Goal: Find specific page/section

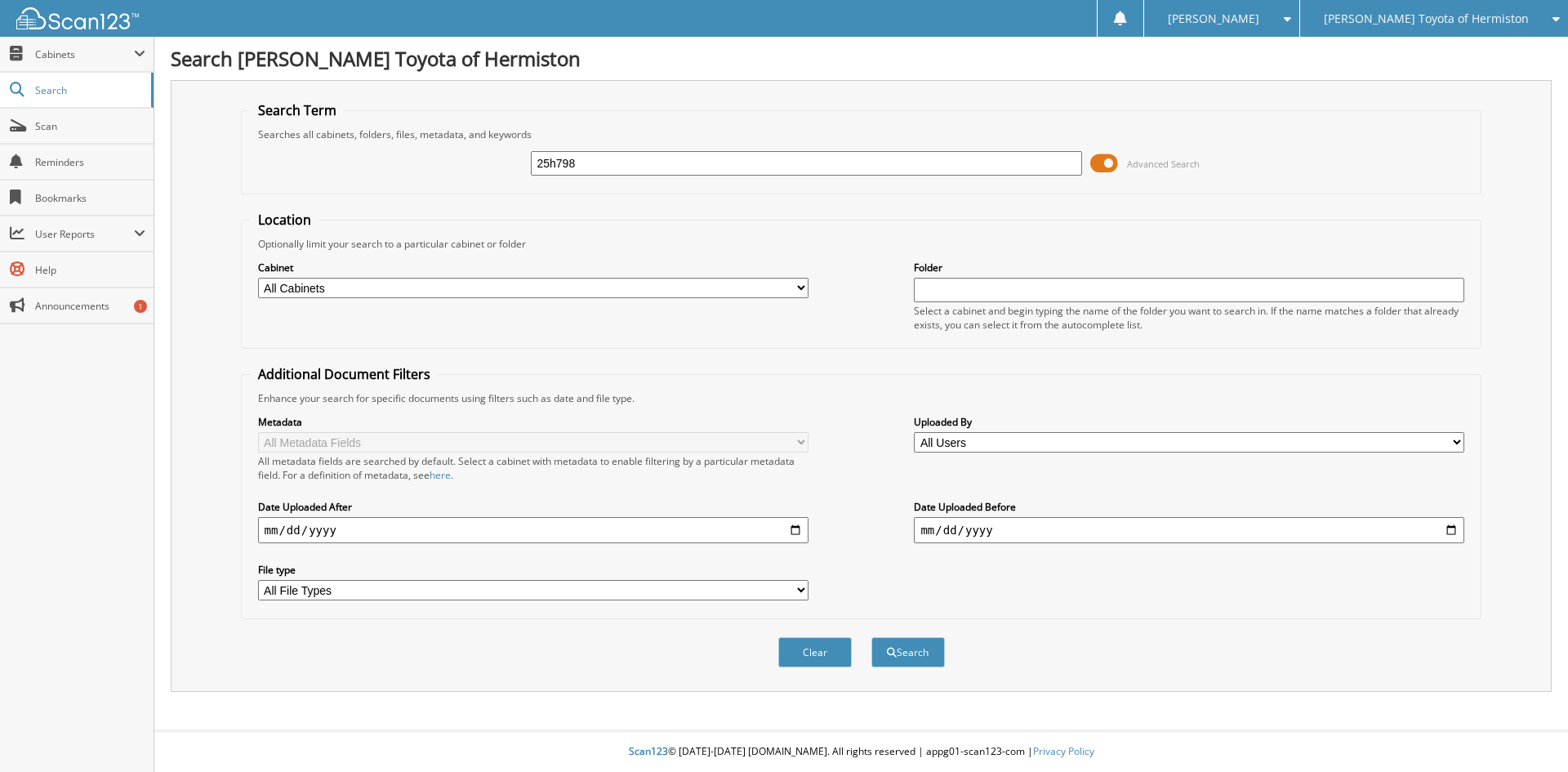
type input "25h798"
click at [872, 638] on button "Search" at bounding box center [908, 653] width 73 height 30
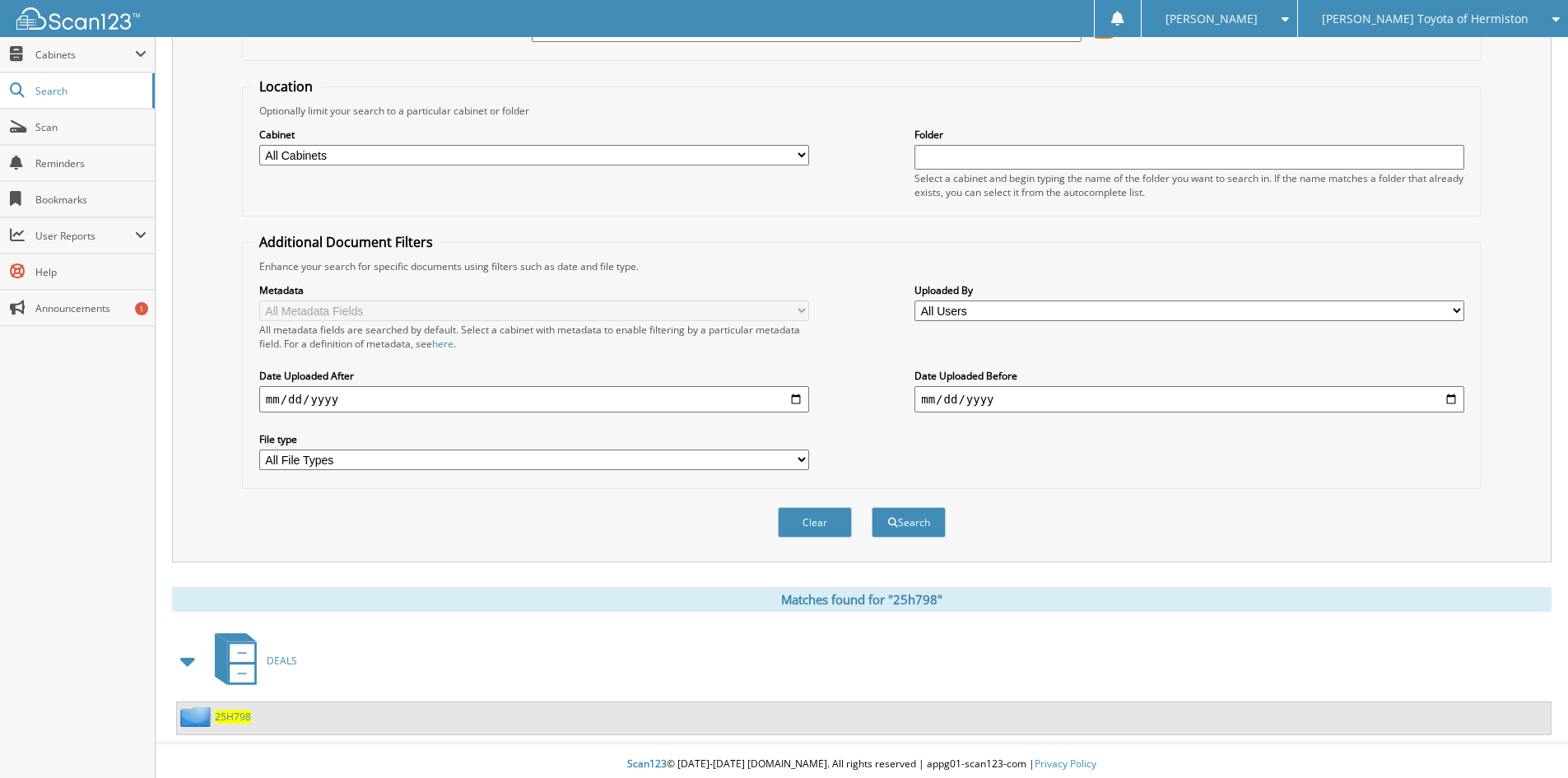
scroll to position [142, 0]
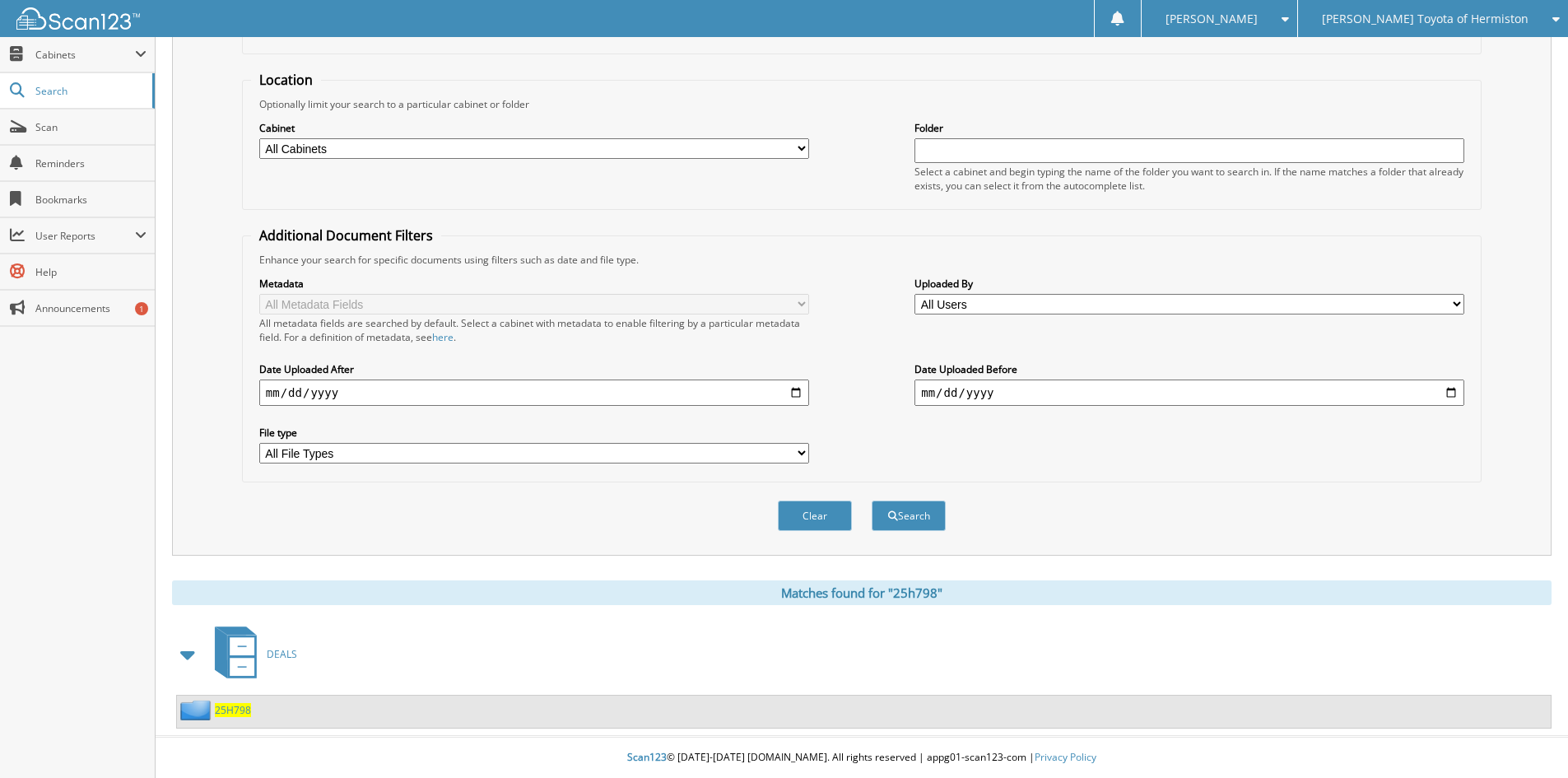
click at [219, 707] on span "25H798" at bounding box center [233, 710] width 36 height 14
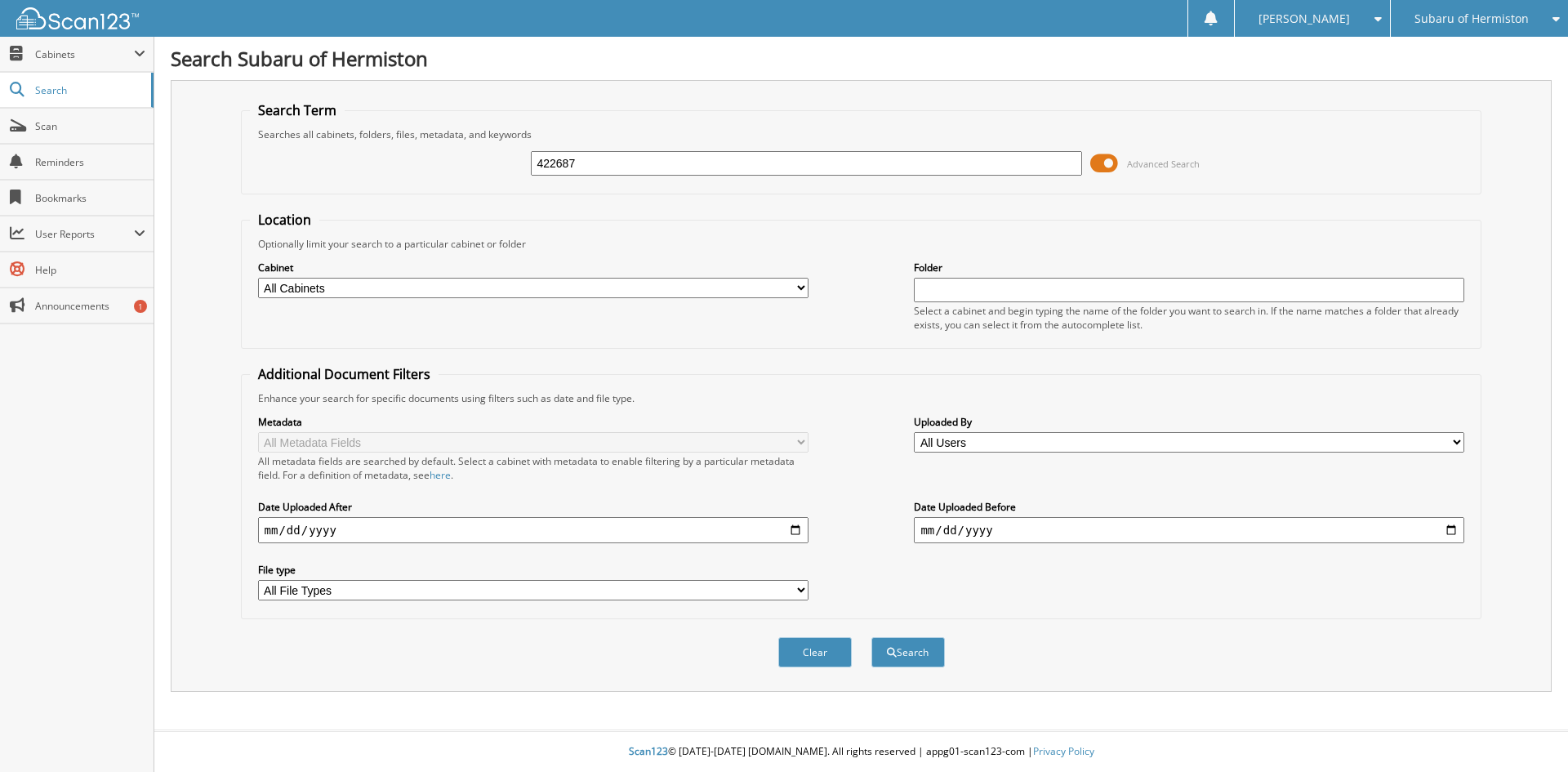
type input "422687"
click at [872, 638] on button "Search" at bounding box center [908, 653] width 73 height 30
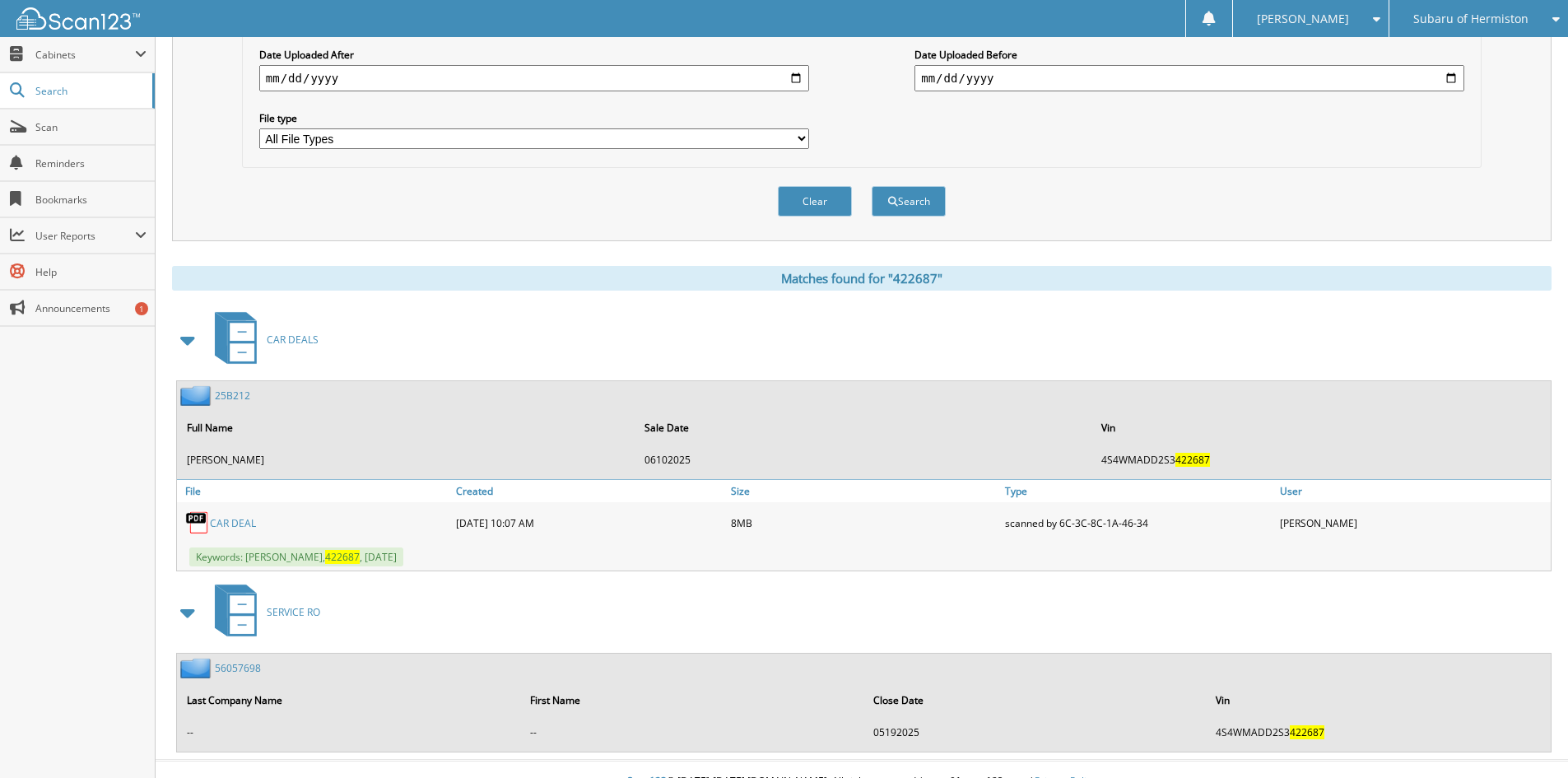
scroll to position [481, 0]
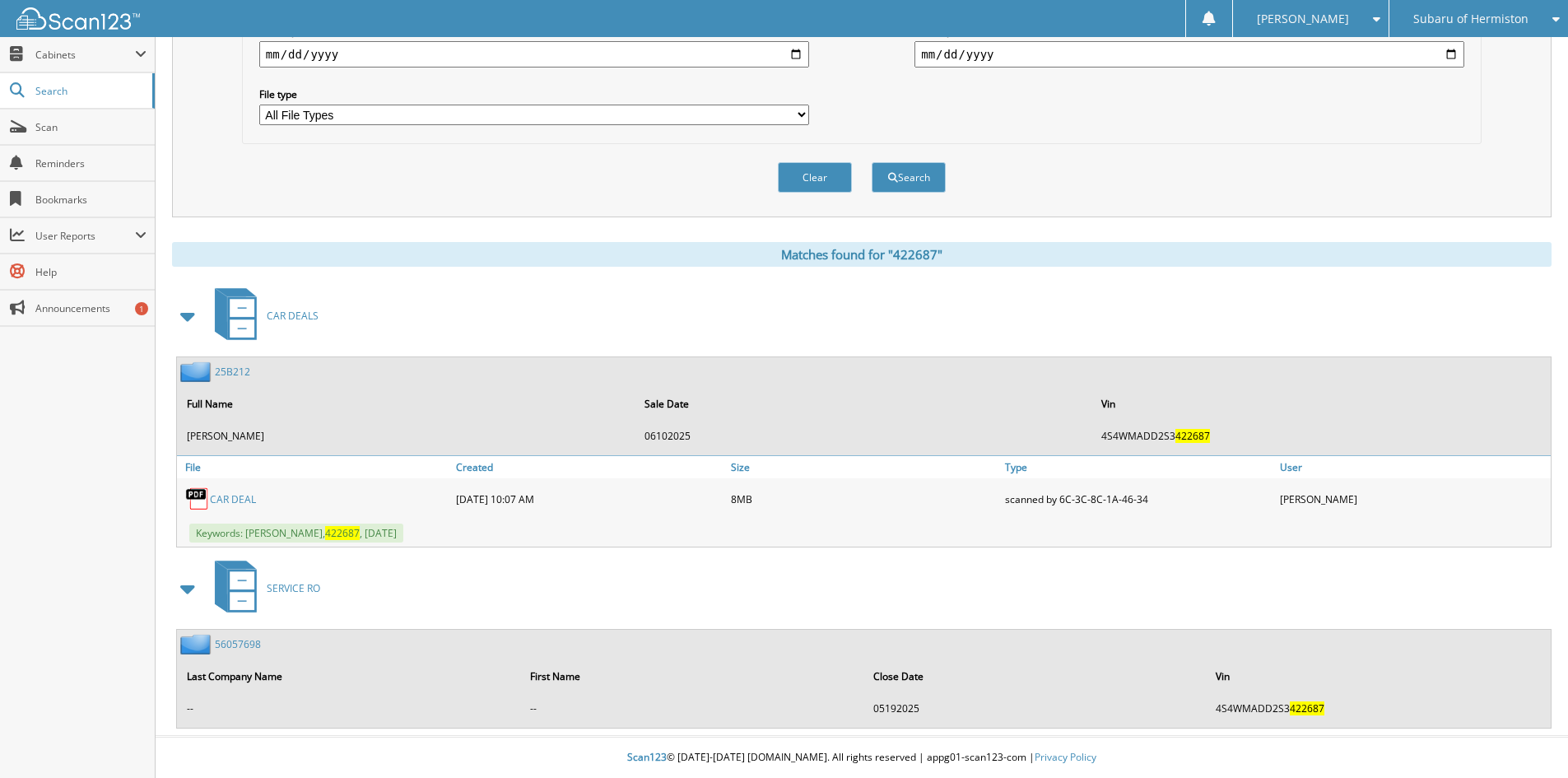
click at [232, 371] on link "25B212" at bounding box center [232, 372] width 36 height 14
